Goal: Transaction & Acquisition: Purchase product/service

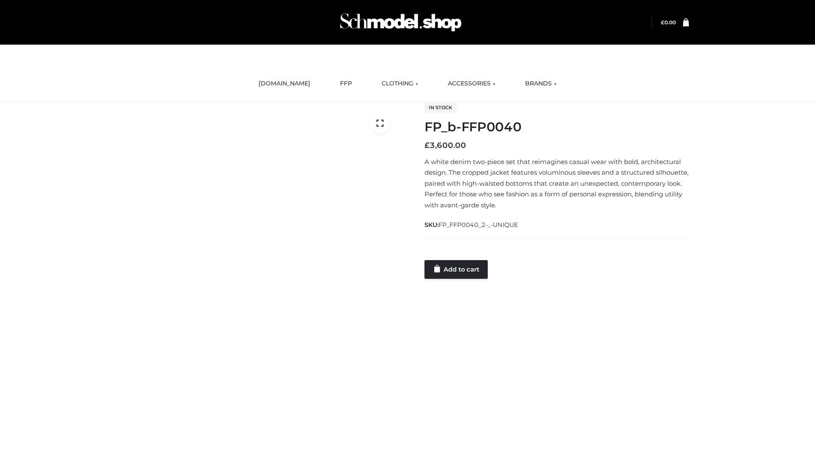
click at [457, 269] on link "Add to cart" at bounding box center [456, 269] width 63 height 19
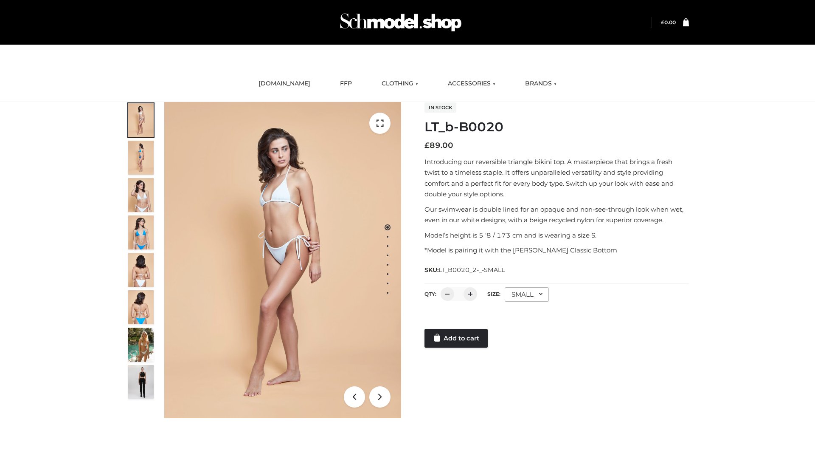
click at [457, 338] on link "Add to cart" at bounding box center [456, 338] width 63 height 19
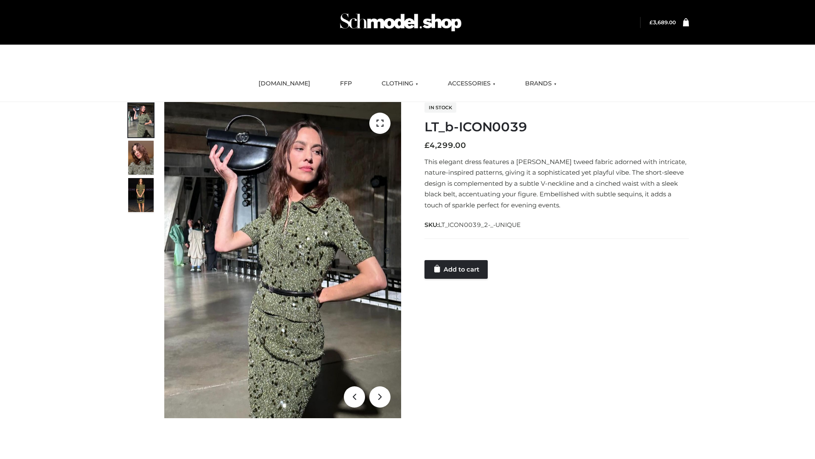
click at [457, 269] on link "Add to cart" at bounding box center [456, 269] width 63 height 19
